Goal: Information Seeking & Learning: Find specific fact

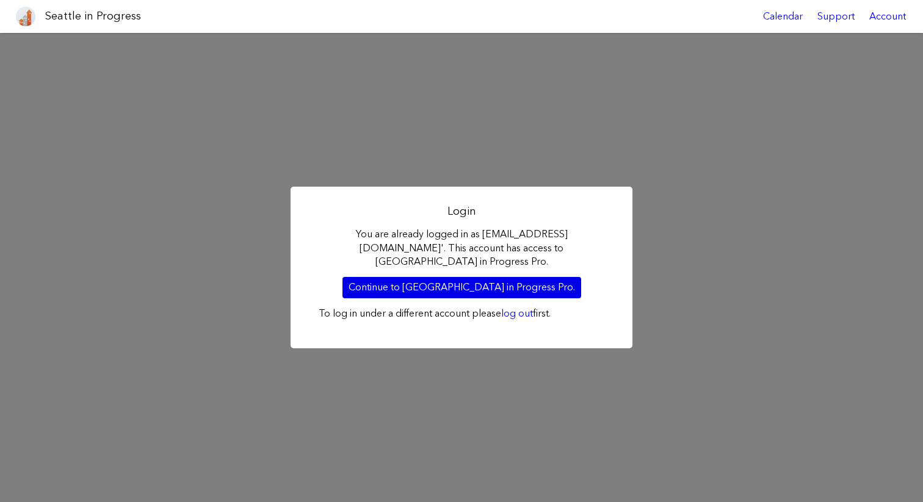
click at [429, 282] on link "Continue to [GEOGRAPHIC_DATA] in Progress Pro." at bounding box center [461, 287] width 239 height 21
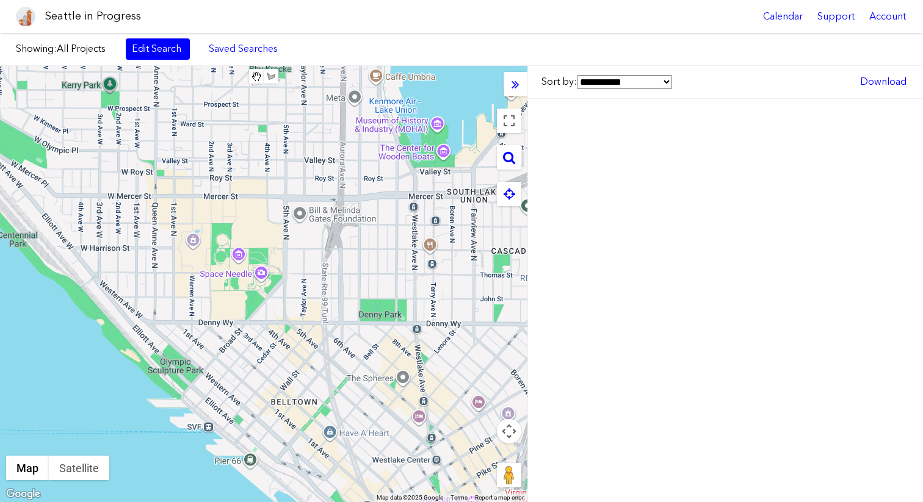
drag, startPoint x: 170, startPoint y: 187, endPoint x: 293, endPoint y: 360, distance: 211.8
click at [293, 360] on div at bounding box center [263, 284] width 527 height 436
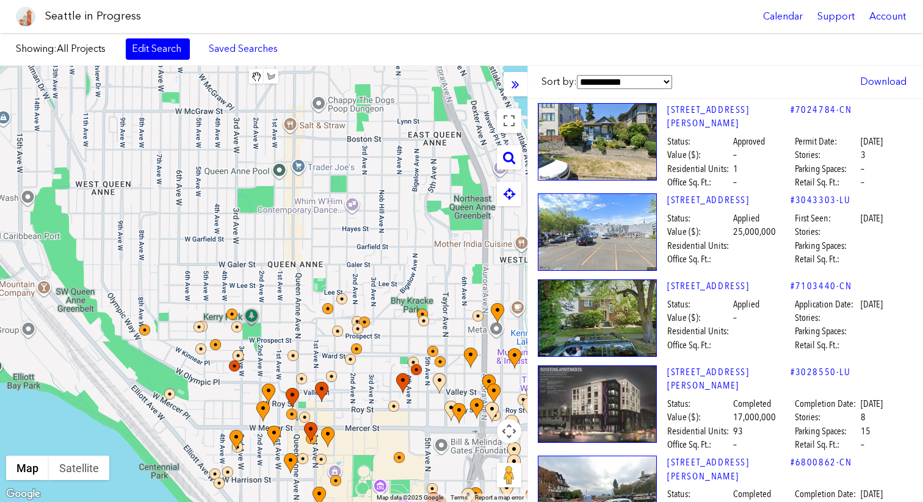
drag, startPoint x: 276, startPoint y: 204, endPoint x: 275, endPoint y: 352, distance: 148.3
click at [276, 350] on div at bounding box center [263, 284] width 527 height 436
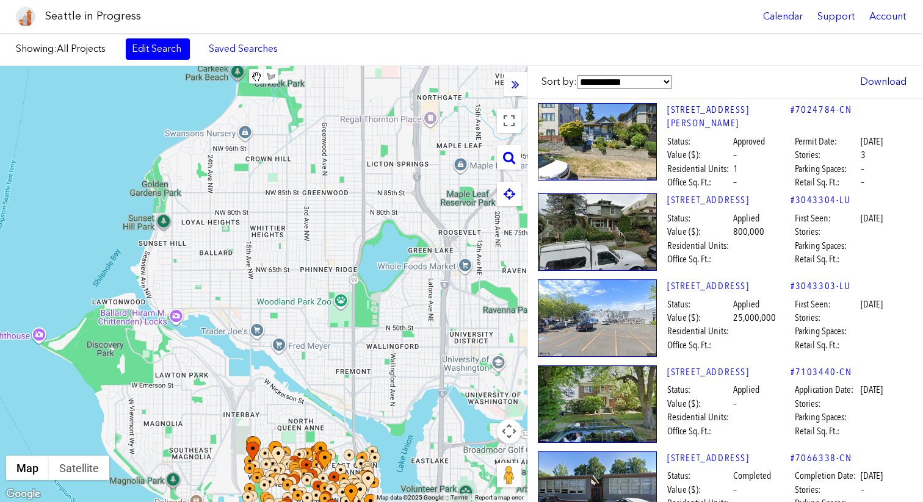
drag, startPoint x: 98, startPoint y: 175, endPoint x: 157, endPoint y: 301, distance: 139.8
click at [157, 301] on div at bounding box center [263, 284] width 527 height 436
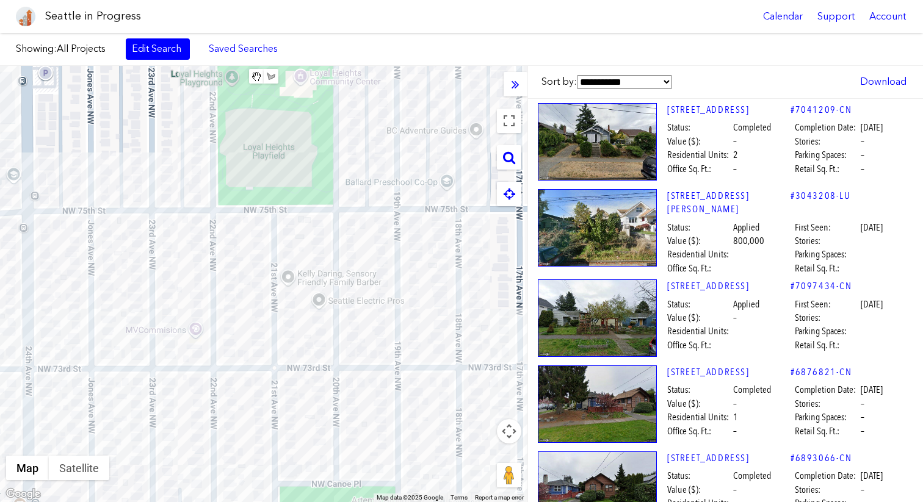
drag, startPoint x: 229, startPoint y: 269, endPoint x: 214, endPoint y: 269, distance: 15.3
click at [214, 269] on div at bounding box center [263, 284] width 527 height 436
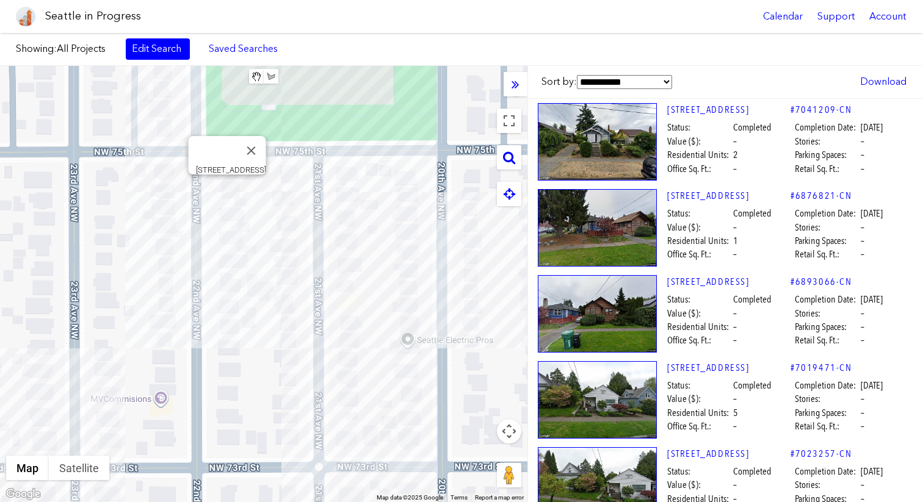
click at [228, 187] on div "7360 22ND AVE NW" at bounding box center [263, 284] width 527 height 436
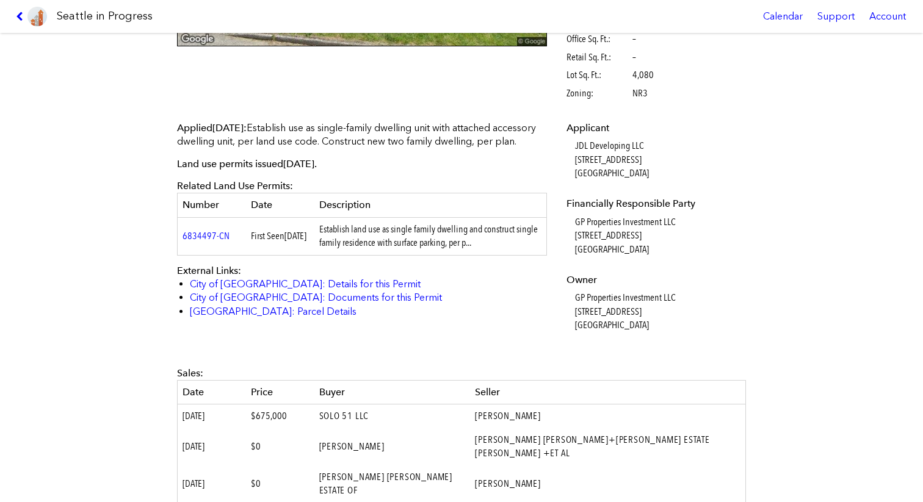
scroll to position [272, 0]
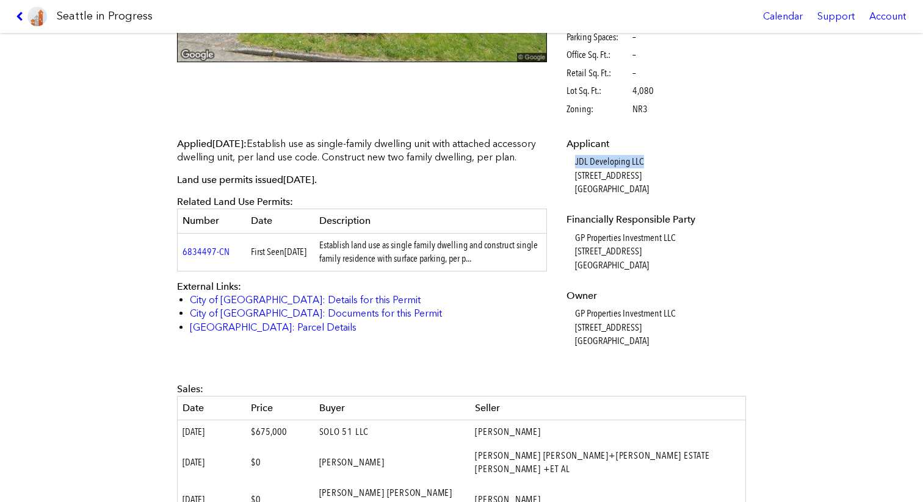
drag, startPoint x: 576, startPoint y: 160, endPoint x: 676, endPoint y: 160, distance: 99.5
click at [676, 160] on dd "JDL Developing LLC 306A N 74th St Seattle, WA, 98103" at bounding box center [659, 175] width 168 height 41
copy dd "JDL Developing LLC"
click at [473, 334] on li "King County: Parcel Details" at bounding box center [364, 327] width 348 height 13
drag, startPoint x: 570, startPoint y: 242, endPoint x: 691, endPoint y: 242, distance: 120.8
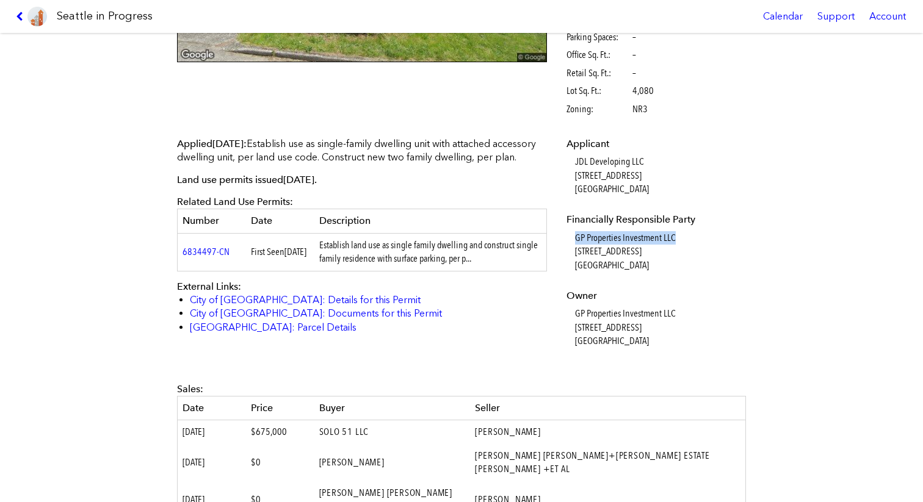
click at [691, 242] on dl "Applicant JDL Developing LLC 306A N 74th St Seattle, WA, 98103 Financially Resp…" at bounding box center [654, 242] width 176 height 211
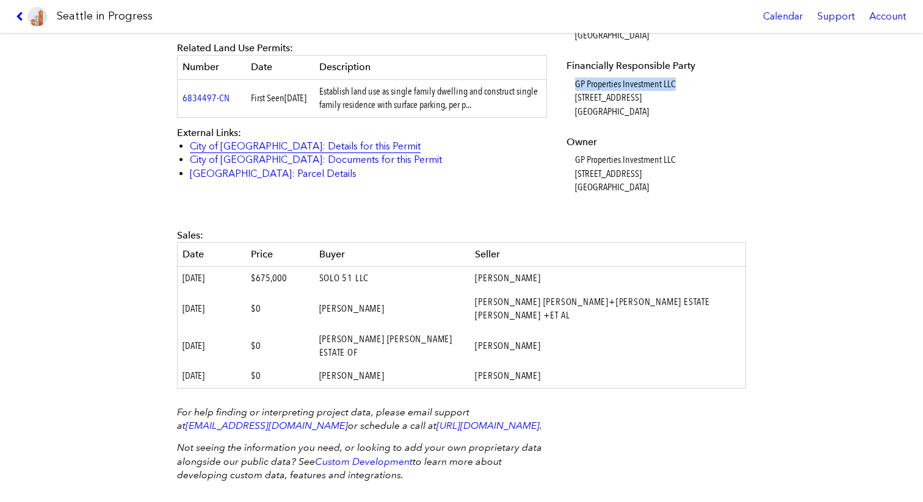
scroll to position [428, 0]
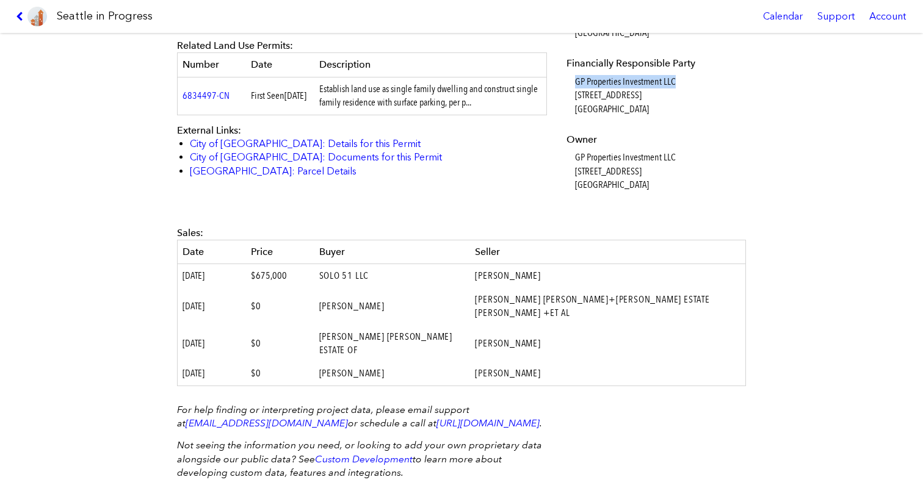
copy dd "GP Properties Investment LLC"
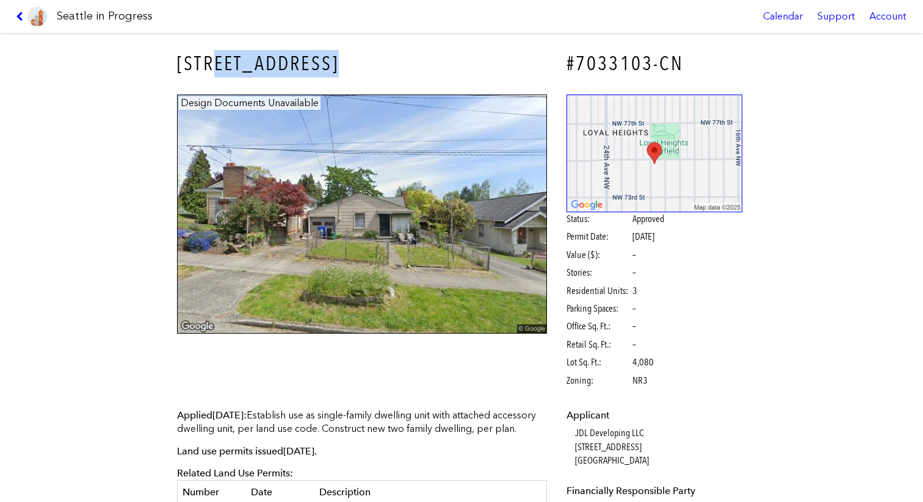
drag, startPoint x: 220, startPoint y: 67, endPoint x: 353, endPoint y: 69, distance: 133.6
click at [353, 69] on h3 "7360 22ND AVE NW" at bounding box center [362, 63] width 370 height 27
drag, startPoint x: 171, startPoint y: 60, endPoint x: 396, endPoint y: 61, distance: 225.2
click at [396, 61] on div "7360 22ND AVE NW" at bounding box center [361, 63] width 387 height 45
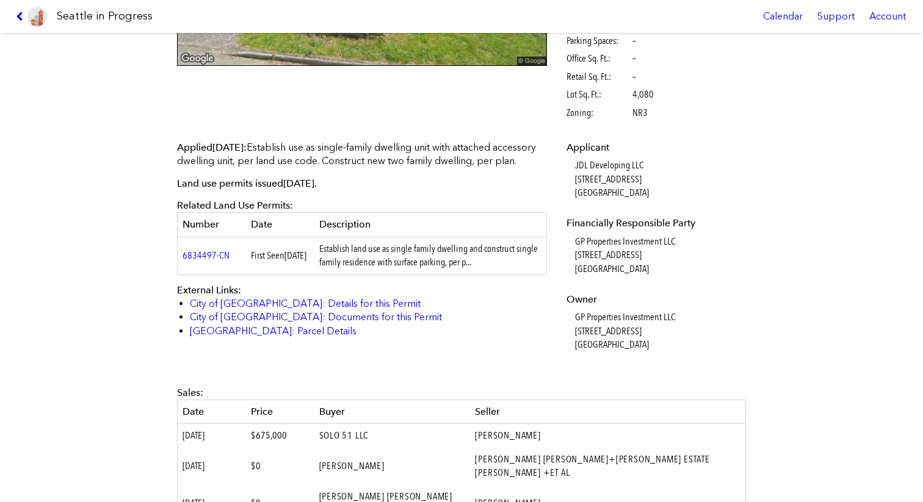
scroll to position [270, 0]
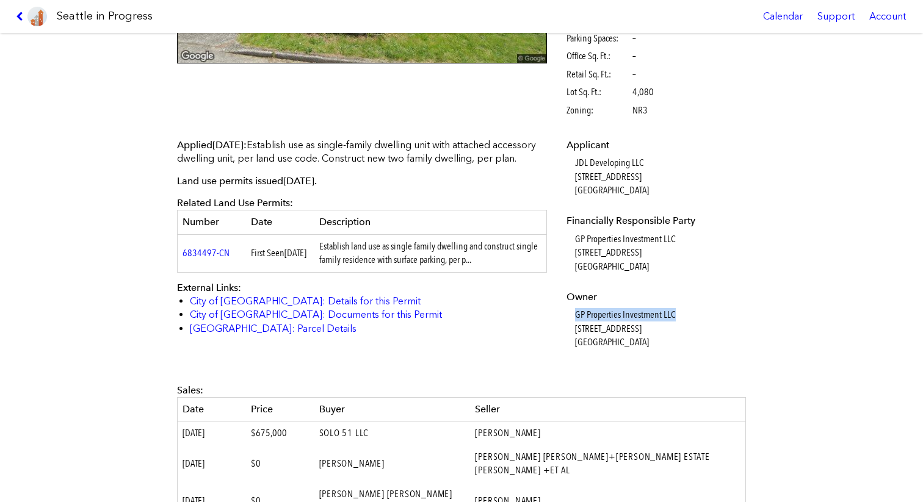
drag, startPoint x: 576, startPoint y: 316, endPoint x: 677, endPoint y: 314, distance: 101.3
click at [677, 314] on dd "GP Properties Investment LLC 7511 Greenwood Ave N #918 Seattle, WA, 98103" at bounding box center [659, 328] width 168 height 41
click at [583, 137] on div "Applicant JDL Developing LLC 306A N 74th St Seattle, WA, 98103 Financially Resp…" at bounding box center [654, 252] width 193 height 245
drag, startPoint x: 572, startPoint y: 160, endPoint x: 663, endPoint y: 161, distance: 91.5
click at [664, 161] on dl "Applicant JDL Developing LLC 306A N 74th St Seattle, WA, 98103 Financially Resp…" at bounding box center [654, 244] width 176 height 211
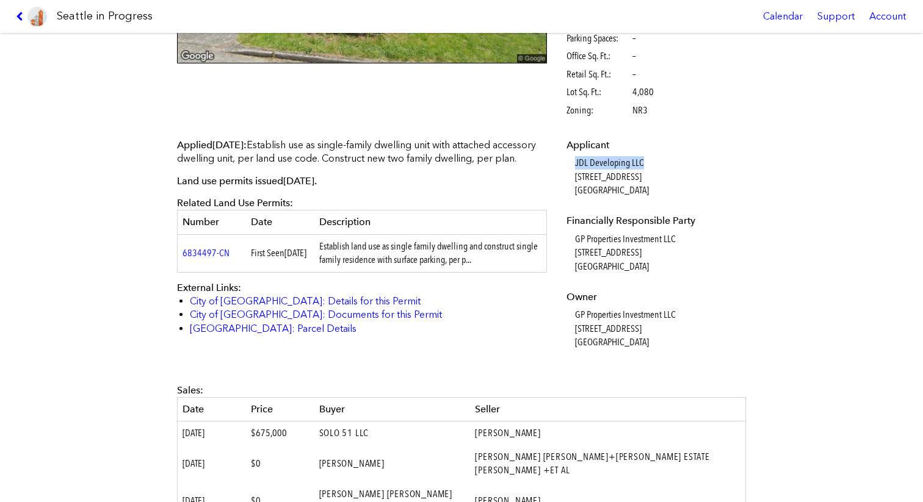
copy dd "JDL Developing LLC"
click at [542, 179] on div "Applied July 31, 2024 : Establish use as single-family dwelling unit with attac…" at bounding box center [362, 237] width 370 height 197
drag, startPoint x: 561, startPoint y: 146, endPoint x: 613, endPoint y: 144, distance: 51.9
click at [613, 145] on div "Applicant JDL Developing LLC 306A N 74th St Seattle, WA, 98103 Financially Resp…" at bounding box center [654, 252] width 193 height 245
drag, startPoint x: 553, startPoint y: 220, endPoint x: 684, endPoint y: 218, distance: 131.2
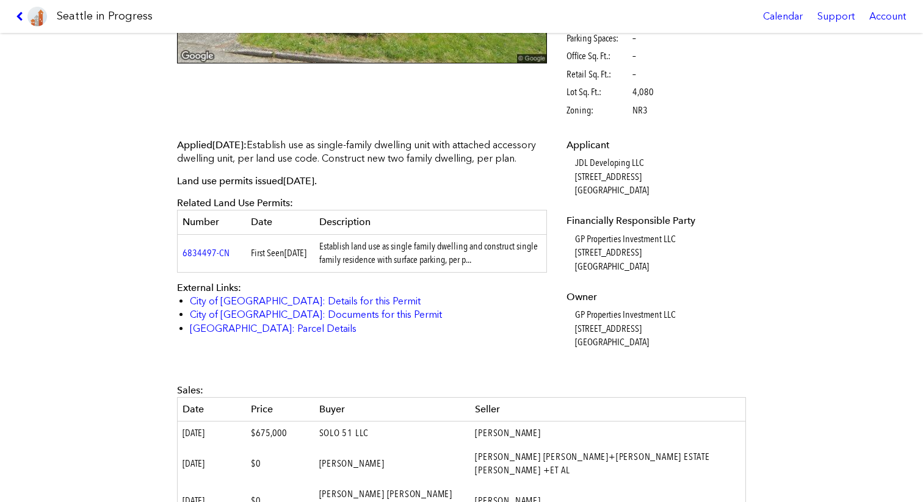
click at [684, 218] on div "Applied July 31, 2024 : Establish use as single-family dwelling unit with attac…" at bounding box center [461, 252] width 586 height 245
click at [697, 224] on dt "Financially Responsible Party" at bounding box center [654, 220] width 176 height 13
drag, startPoint x: 568, startPoint y: 220, endPoint x: 706, endPoint y: 217, distance: 137.9
click at [707, 217] on dt "Financially Responsible Party" at bounding box center [654, 220] width 176 height 13
click at [670, 258] on dd "GP Properties Investment LLC 7511 Greenwood Ave N #918 Seattle, WA, 98103" at bounding box center [659, 252] width 168 height 41
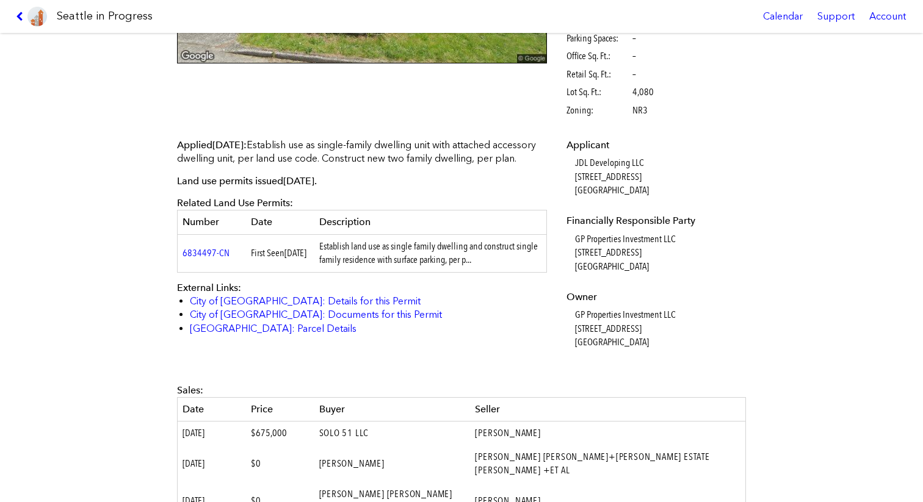
drag, startPoint x: 575, startPoint y: 316, endPoint x: 670, endPoint y: 347, distance: 100.0
click at [670, 347] on dd "GP Properties Investment LLC 7511 Greenwood Ave N #918 Seattle, WA, 98103" at bounding box center [659, 328] width 168 height 41
drag, startPoint x: 575, startPoint y: 164, endPoint x: 661, endPoint y: 186, distance: 88.8
click at [661, 186] on dd "JDL Developing LLC 306A N 74th St Seattle, WA, 98103" at bounding box center [659, 176] width 168 height 41
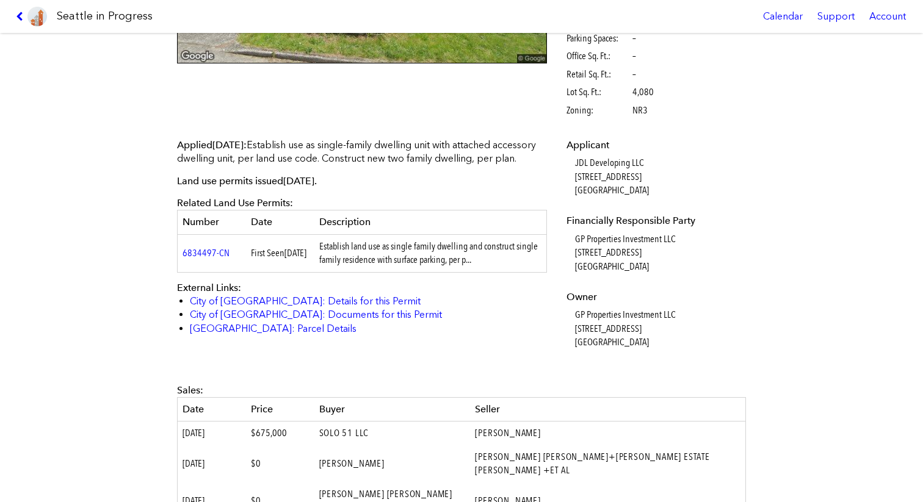
click at [608, 167] on dd "JDL Developing LLC 306A N 74th St Seattle, WA, 98103" at bounding box center [659, 176] width 168 height 41
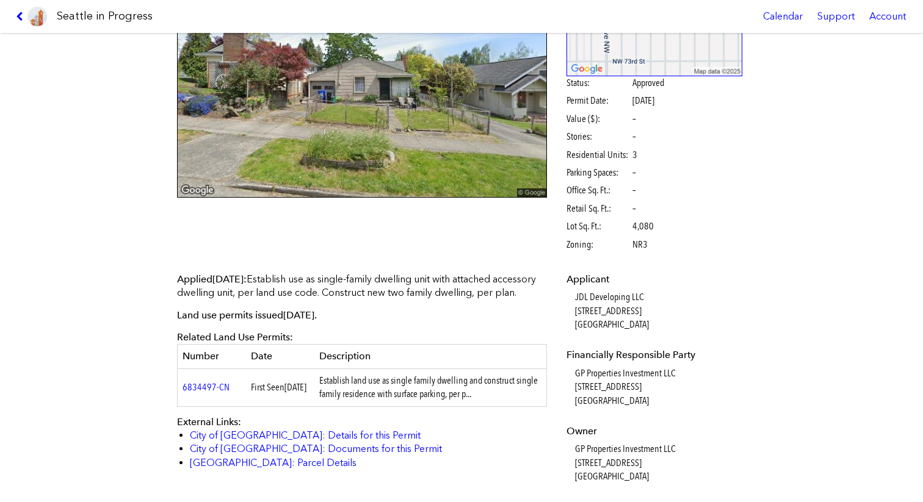
scroll to position [0, 0]
